Goal: Transaction & Acquisition: Purchase product/service

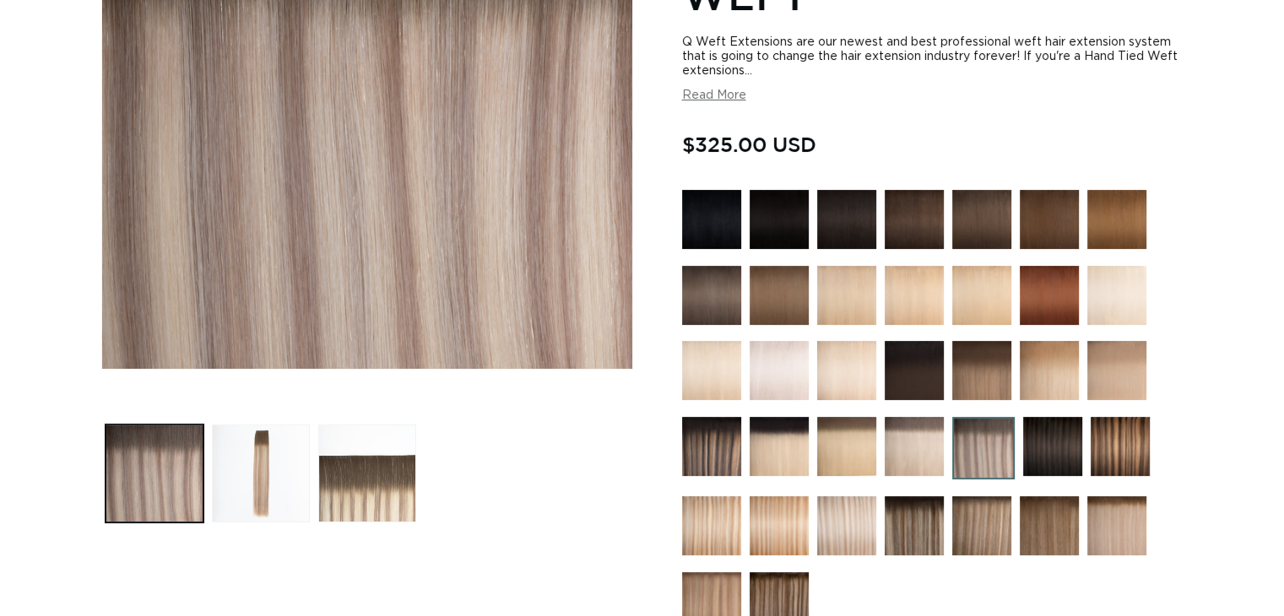
click at [967, 437] on img at bounding box center [983, 448] width 62 height 62
